Goal: Task Accomplishment & Management: Manage account settings

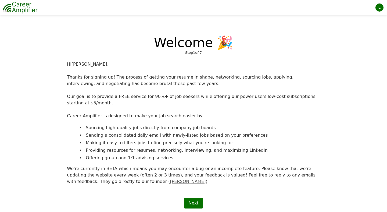
click at [379, 8] on div "E" at bounding box center [380, 7] width 8 height 8
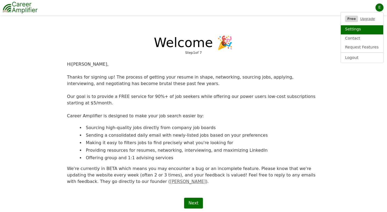
click at [354, 28] on link "Settings" at bounding box center [362, 29] width 42 height 9
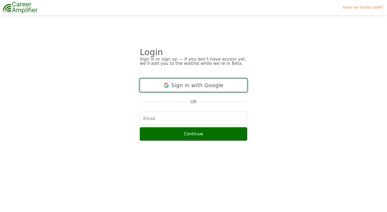
click at [189, 80] on button "Sign in with Google" at bounding box center [194, 85] width 108 height 13
